Goal: Task Accomplishment & Management: Manage account settings

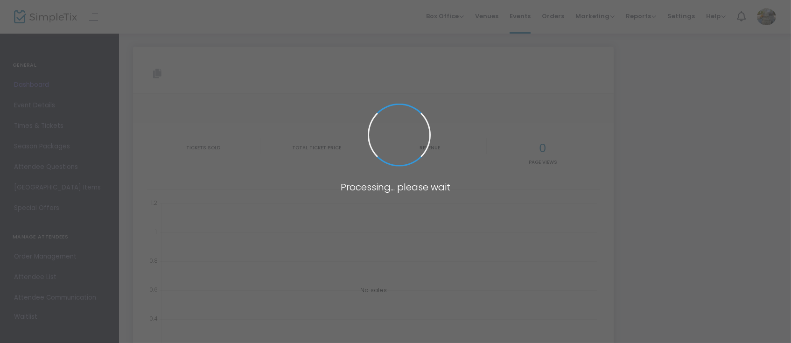
type input "[URL][DOMAIN_NAME][PERSON_NAME]"
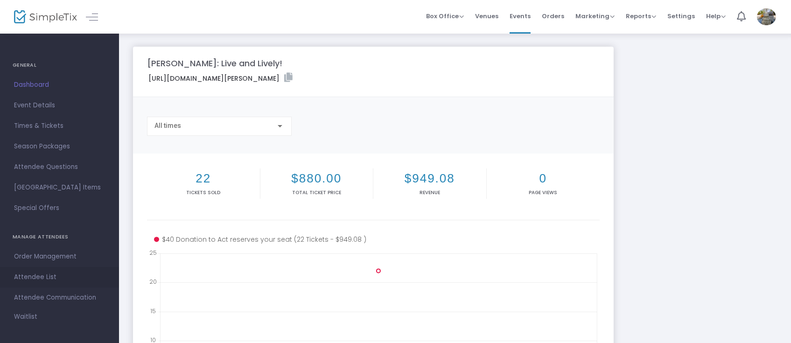
click at [47, 274] on span "Attendee List" at bounding box center [59, 277] width 91 height 12
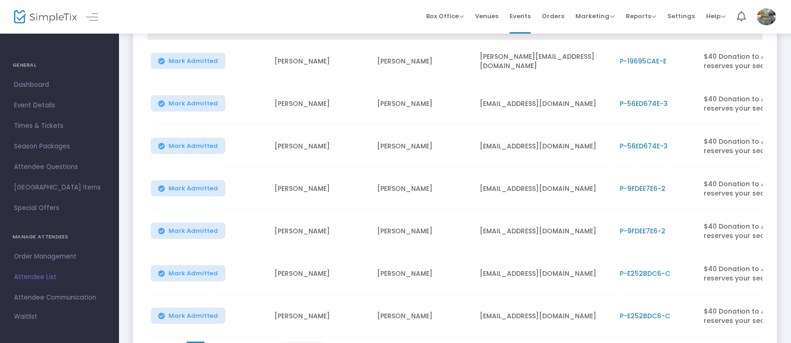
scroll to position [249, 0]
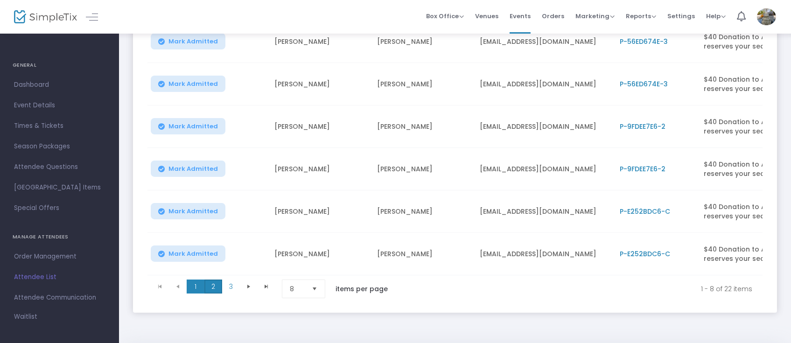
click at [215, 288] on span "2" at bounding box center [213, 287] width 18 height 14
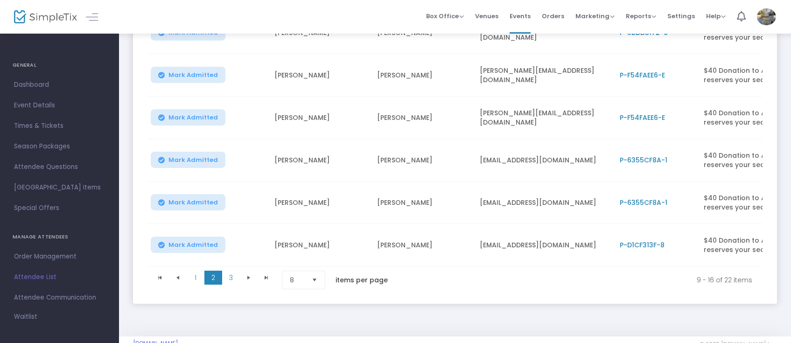
scroll to position [284, 0]
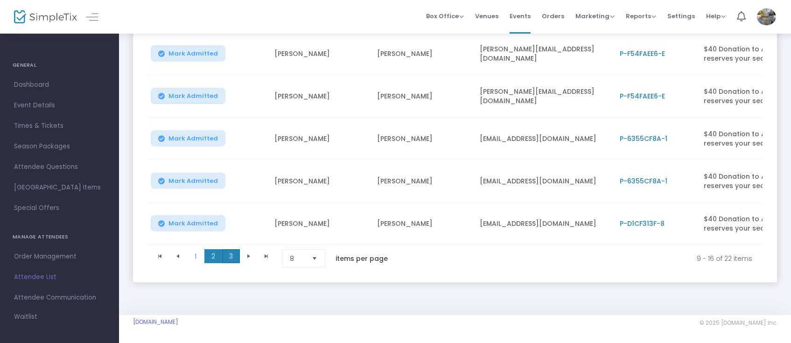
click at [234, 253] on span "3" at bounding box center [231, 256] width 18 height 14
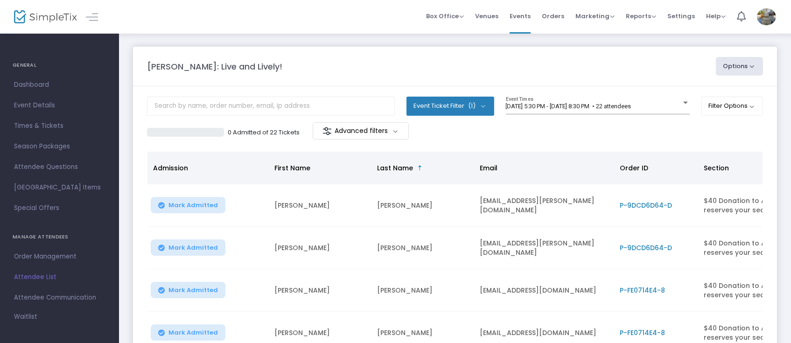
scroll to position [0, 0]
